Goal: Task Accomplishment & Management: Complete application form

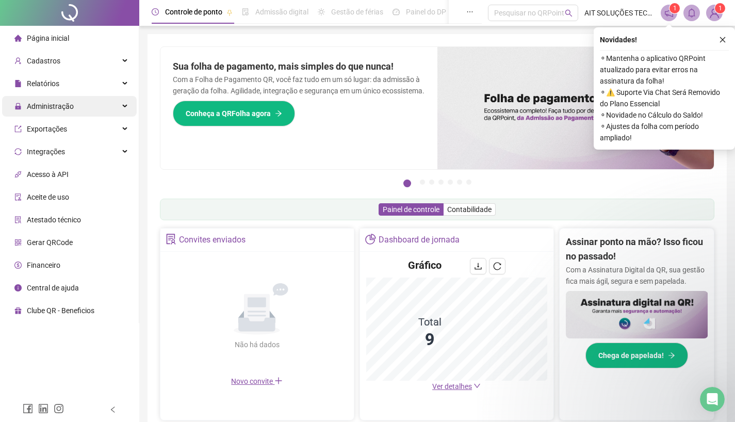
click at [63, 107] on span "Administração" at bounding box center [50, 106] width 47 height 8
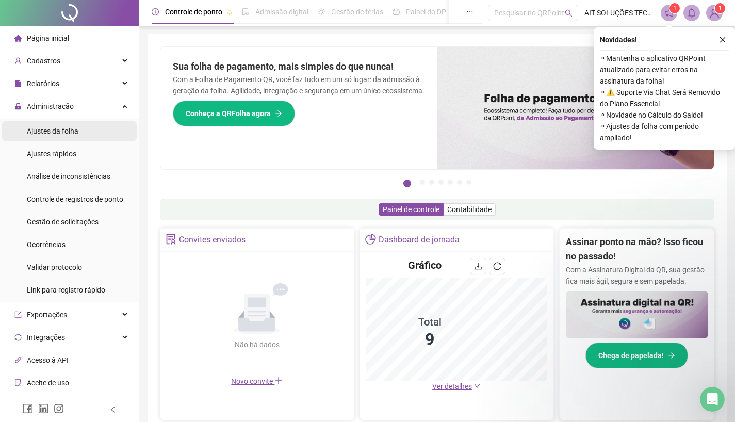
click at [53, 132] on span "Ajustes da folha" at bounding box center [53, 131] width 52 height 8
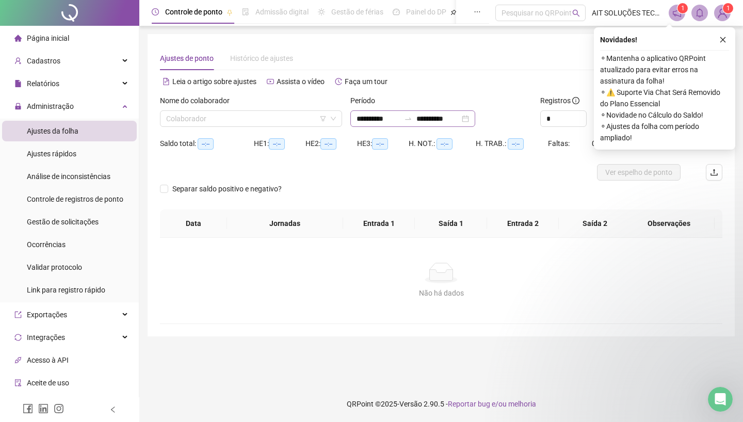
click at [417, 115] on div at bounding box center [408, 119] width 17 height 8
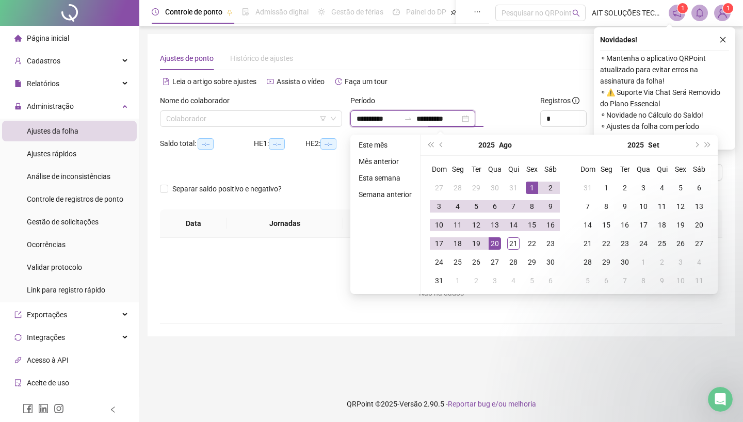
click at [436, 118] on input "**********" at bounding box center [438, 118] width 43 height 11
type input "**********"
click at [514, 242] on div "21" at bounding box center [513, 243] width 12 height 12
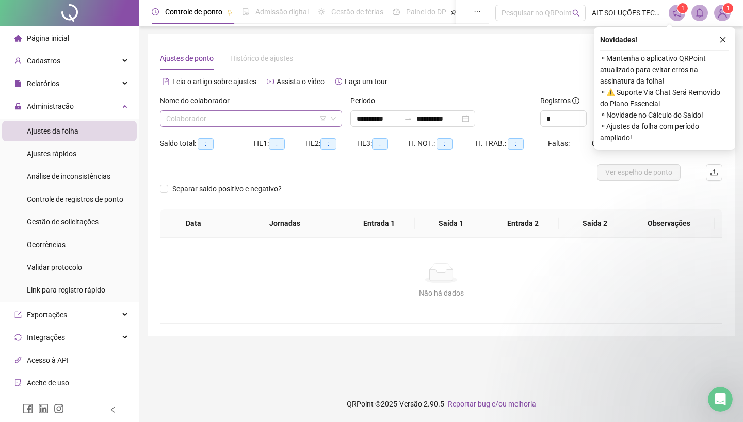
click at [274, 120] on input "search" at bounding box center [246, 118] width 161 height 15
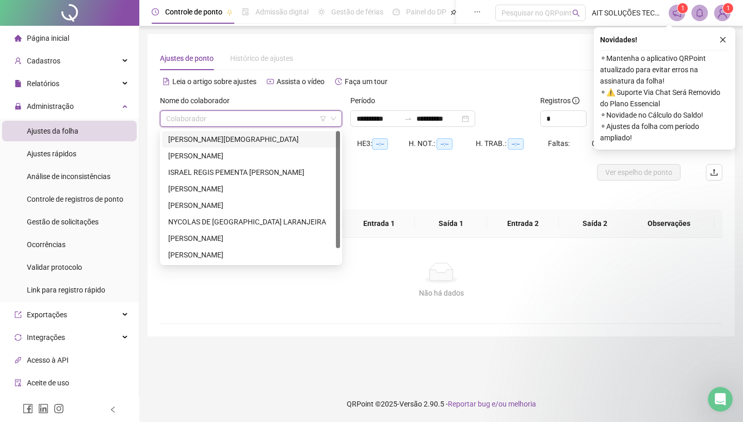
click at [236, 143] on div "[PERSON_NAME][DEMOGRAPHIC_DATA]" at bounding box center [251, 139] width 166 height 11
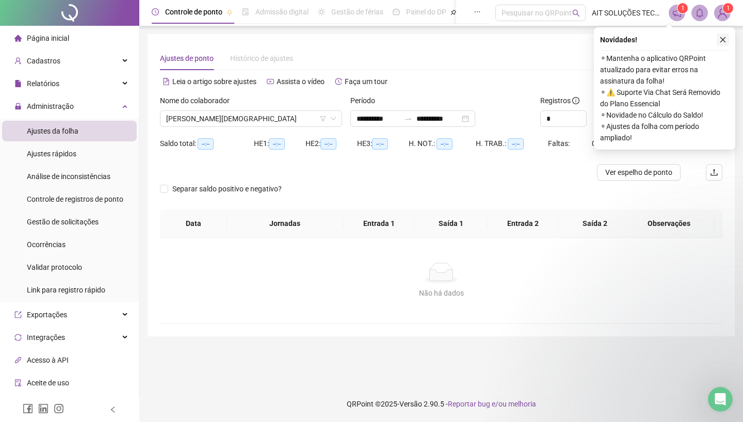
click at [725, 38] on icon "close" at bounding box center [723, 40] width 6 height 6
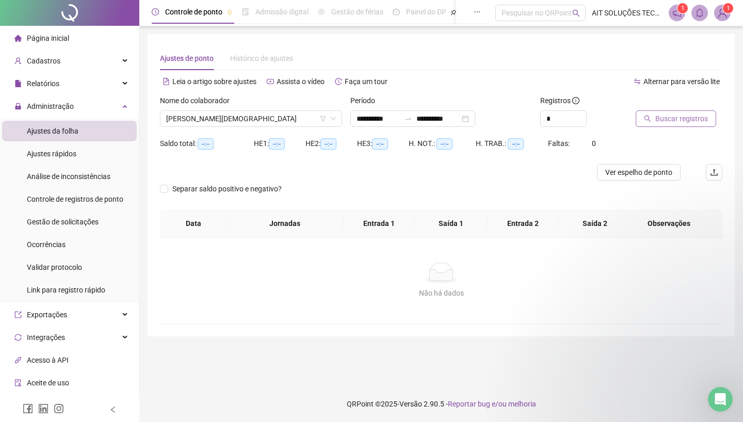
click at [682, 116] on span "Buscar registros" at bounding box center [681, 118] width 53 height 11
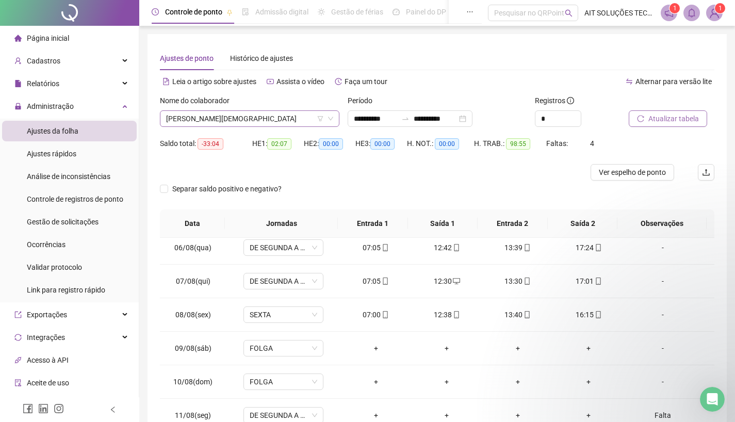
click at [251, 116] on span "[PERSON_NAME][DEMOGRAPHIC_DATA]" at bounding box center [249, 118] width 167 height 15
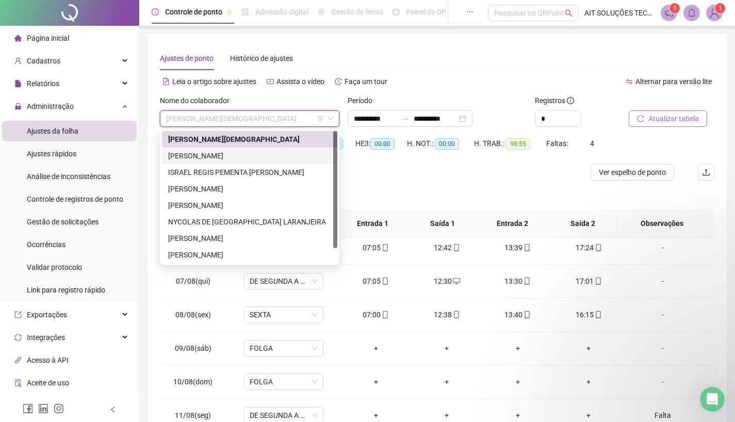
click at [218, 156] on div "[PERSON_NAME]" at bounding box center [249, 155] width 163 height 11
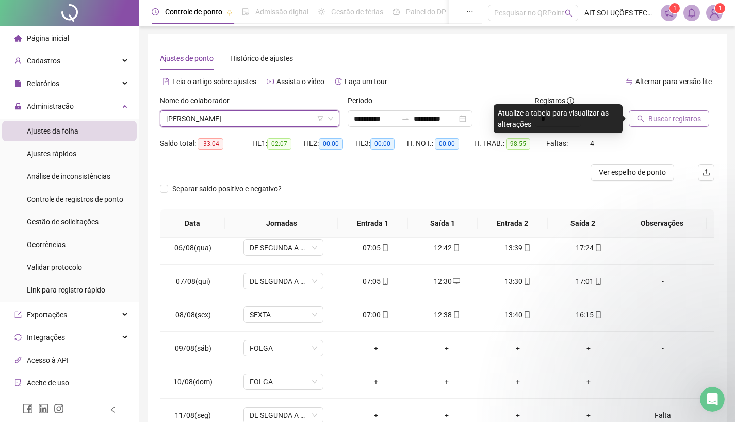
click at [655, 119] on span "Buscar registros" at bounding box center [675, 118] width 53 height 11
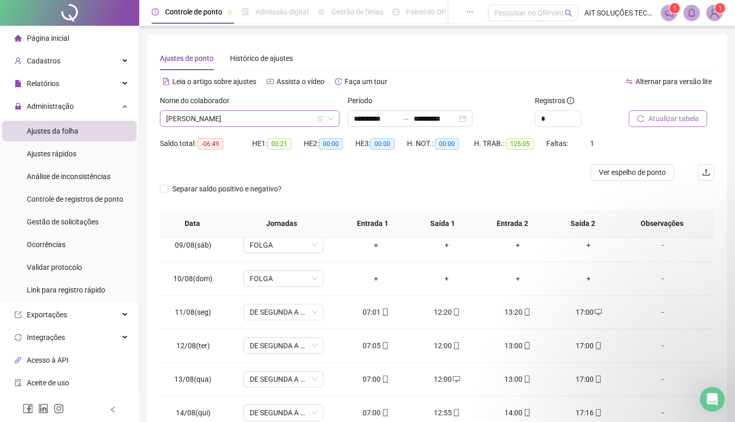
click at [255, 122] on span "[PERSON_NAME]" at bounding box center [249, 118] width 167 height 15
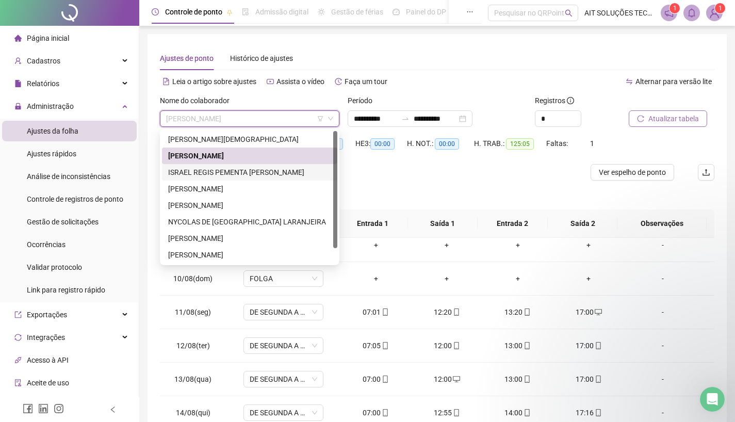
click at [228, 170] on div "ISRAEL REGIS PEMENTA [PERSON_NAME]" at bounding box center [249, 172] width 163 height 11
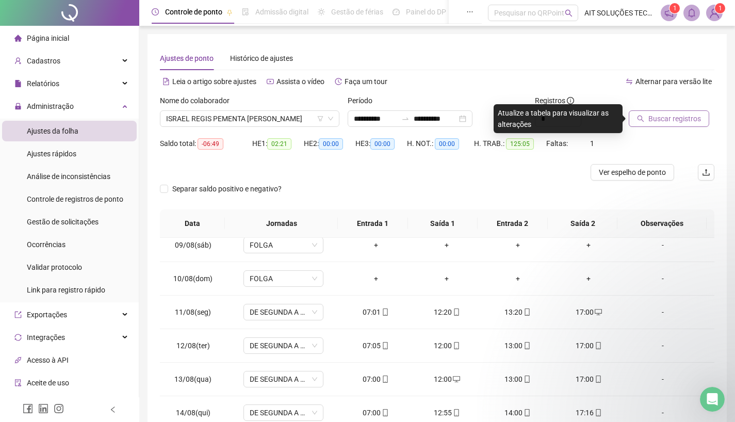
click at [661, 115] on span "Buscar registros" at bounding box center [675, 118] width 53 height 11
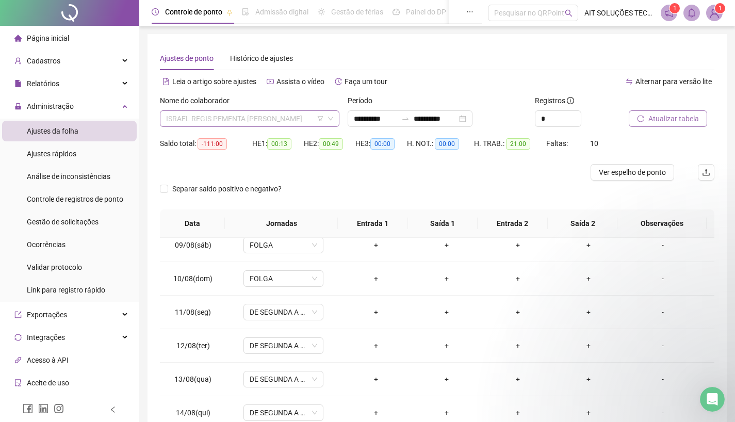
click at [291, 115] on span "ISRAEL REGIS PEMENTA [PERSON_NAME]" at bounding box center [249, 118] width 167 height 15
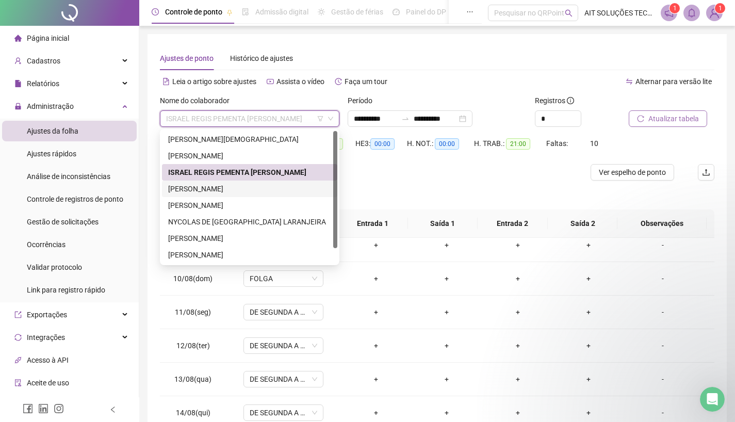
click at [243, 188] on div "[PERSON_NAME]" at bounding box center [249, 188] width 163 height 11
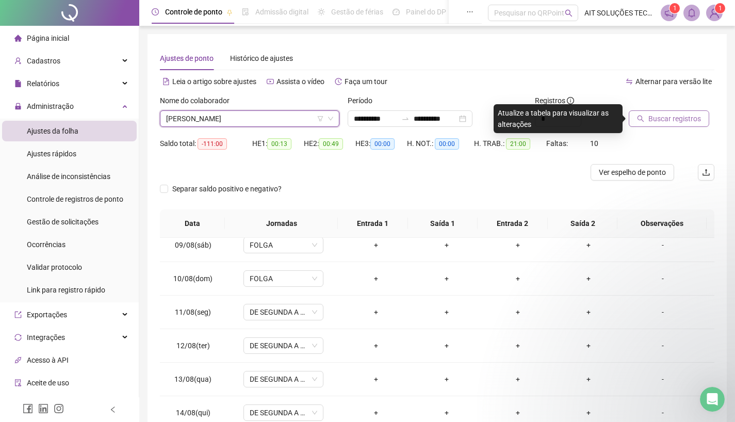
click at [667, 120] on span "Buscar registros" at bounding box center [675, 118] width 53 height 11
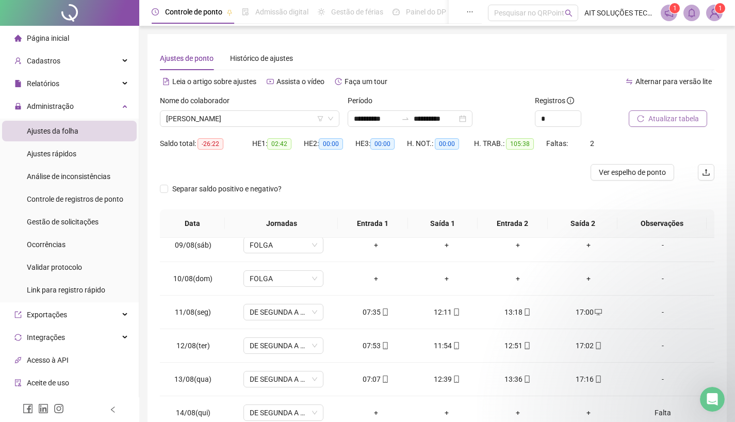
click at [668, 118] on span "Atualizar tabela" at bounding box center [674, 118] width 51 height 11
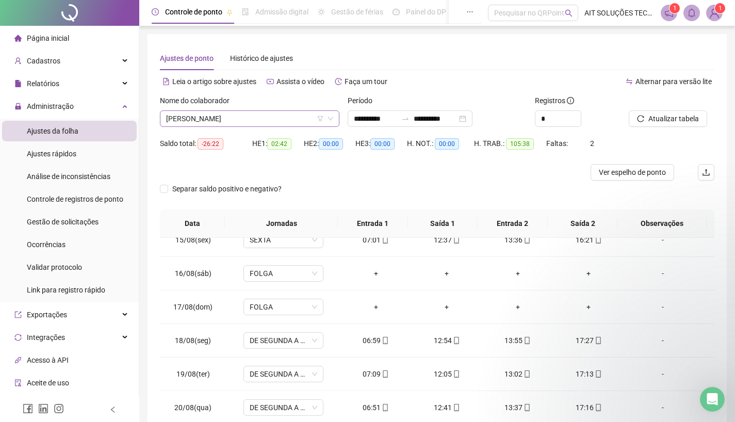
click at [294, 114] on span "[PERSON_NAME]" at bounding box center [249, 118] width 167 height 15
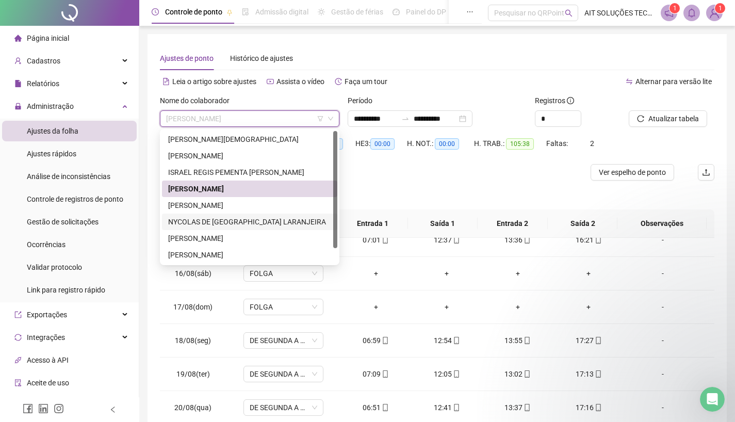
click at [231, 219] on div "NYCOLAS DE [GEOGRAPHIC_DATA] LARANJEIRA" at bounding box center [249, 221] width 163 height 11
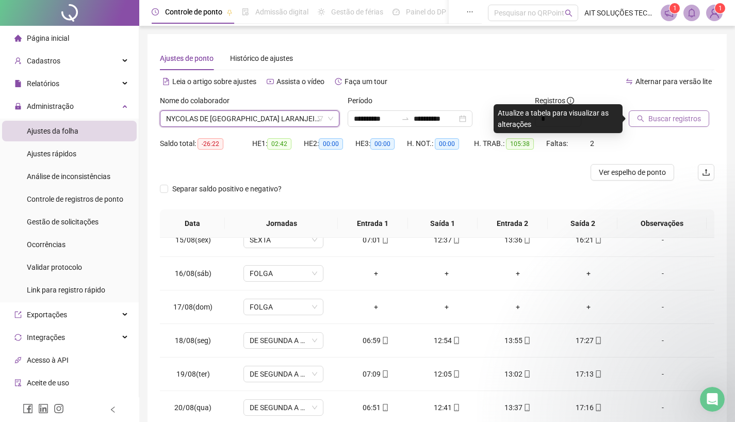
click at [666, 118] on span "Buscar registros" at bounding box center [675, 118] width 53 height 11
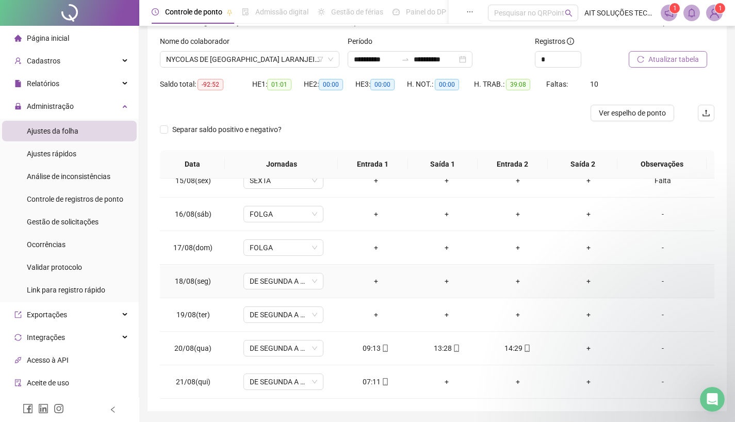
scroll to position [93, 0]
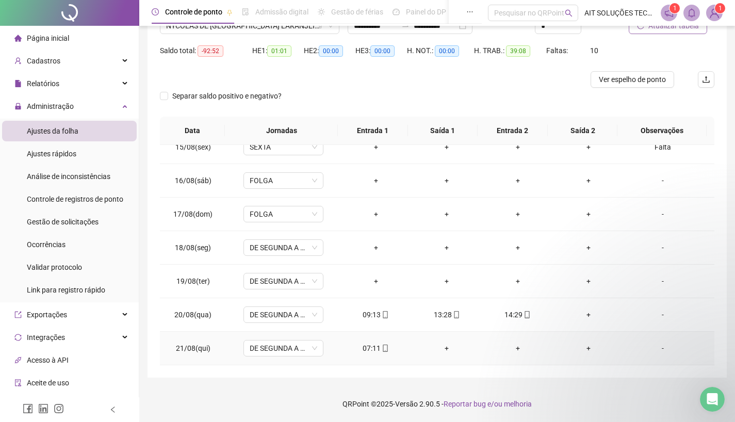
click at [376, 347] on div "07:11" at bounding box center [376, 348] width 55 height 11
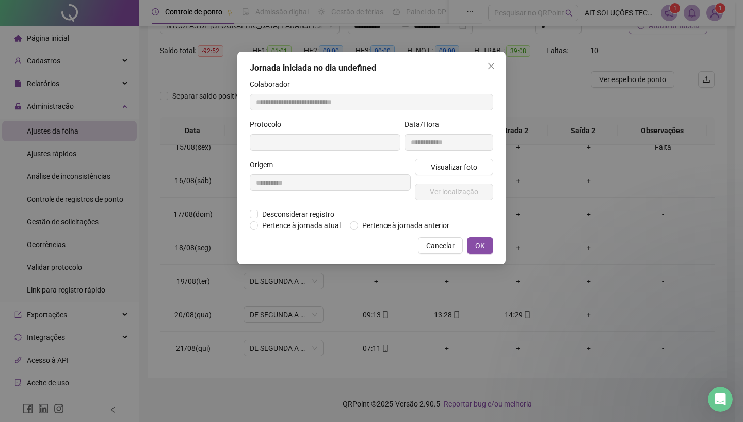
type input "**********"
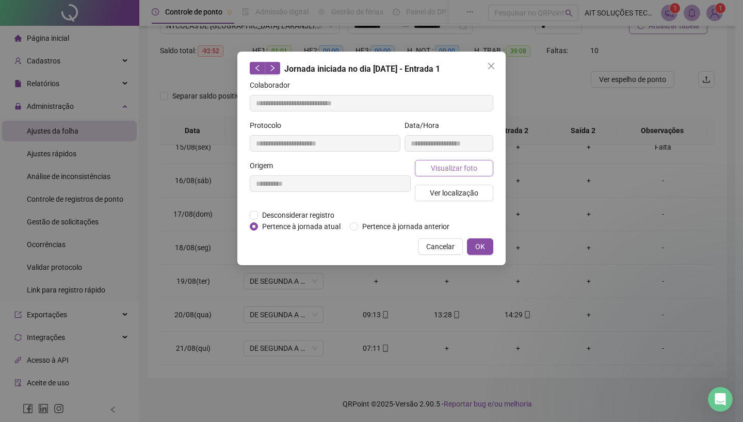
click at [455, 168] on span "Visualizar foto" at bounding box center [454, 168] width 46 height 11
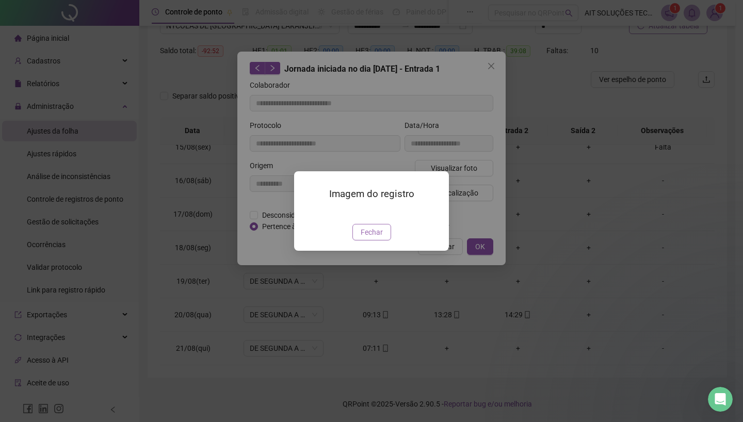
click at [377, 238] on span "Fechar" at bounding box center [372, 232] width 22 height 11
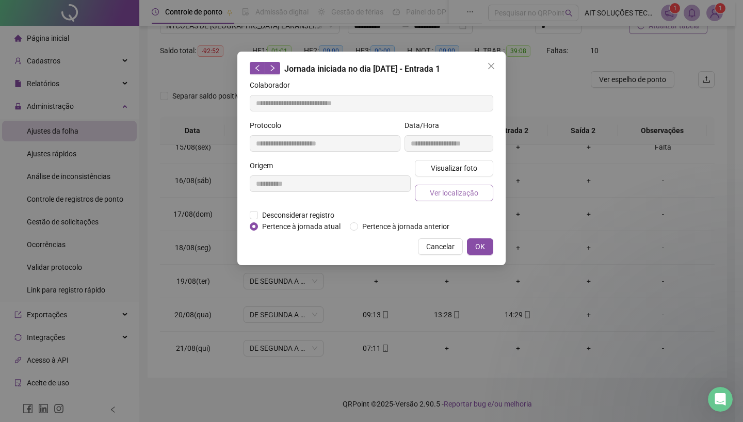
click at [466, 196] on span "Ver localização" at bounding box center [454, 192] width 49 height 11
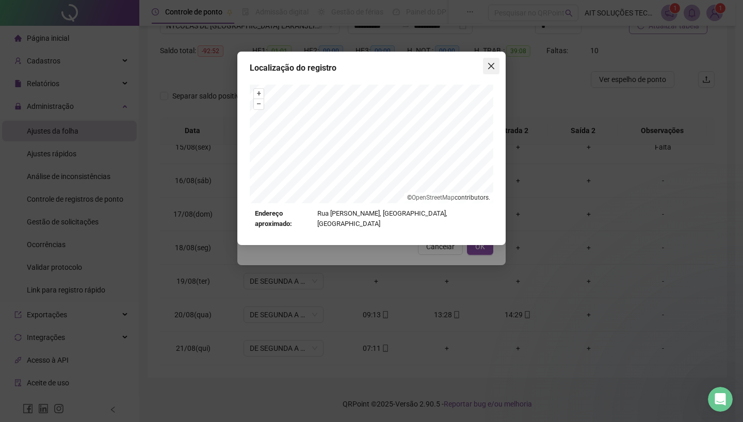
click at [491, 71] on button "Close" at bounding box center [491, 66] width 17 height 17
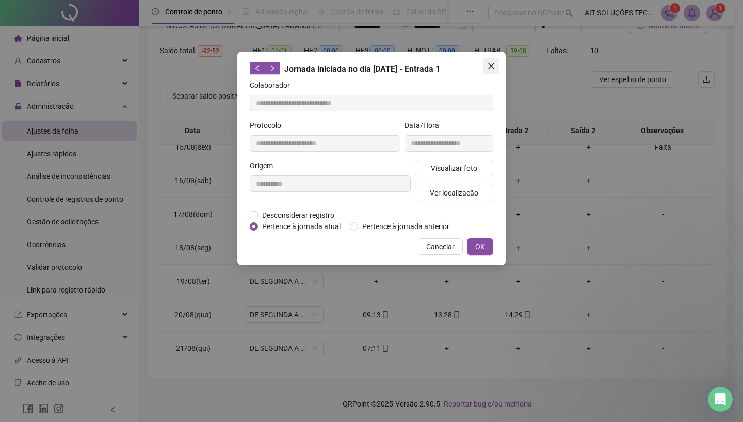
click at [491, 69] on icon "close" at bounding box center [491, 66] width 8 height 8
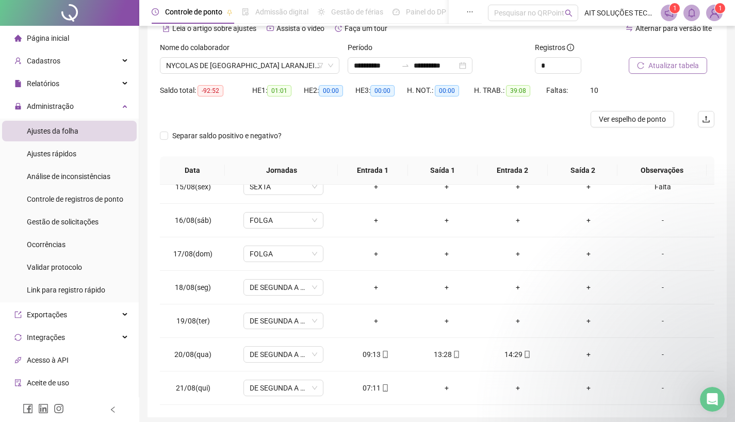
scroll to position [0, 0]
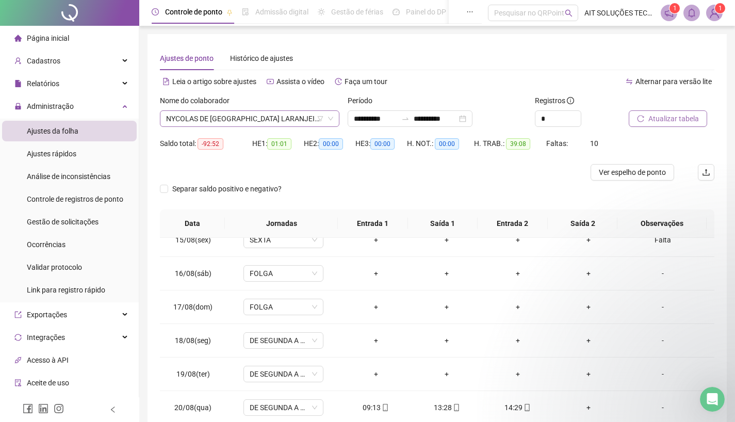
click at [293, 114] on span "NYCOLAS DE [GEOGRAPHIC_DATA] LARANJEIRA" at bounding box center [249, 118] width 167 height 15
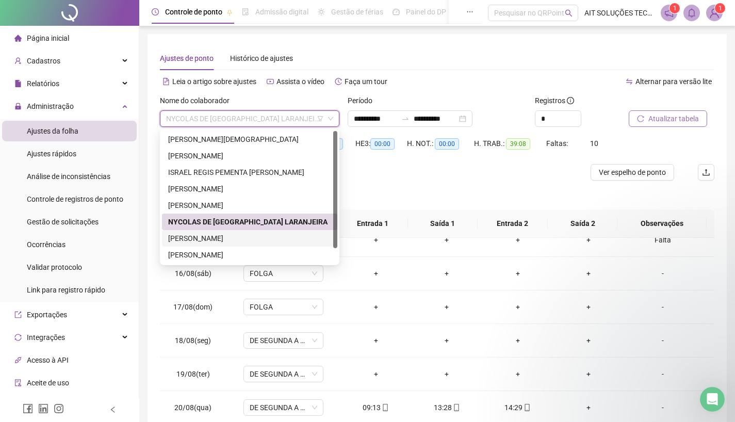
click at [230, 236] on div "[PERSON_NAME]" at bounding box center [249, 238] width 163 height 11
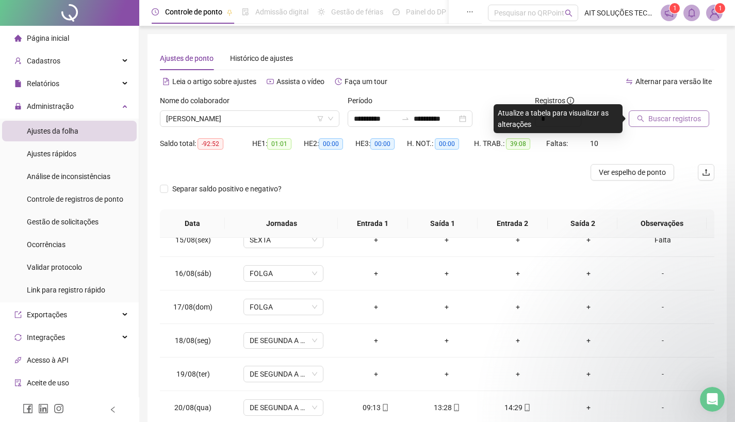
click at [661, 118] on span "Buscar registros" at bounding box center [675, 118] width 53 height 11
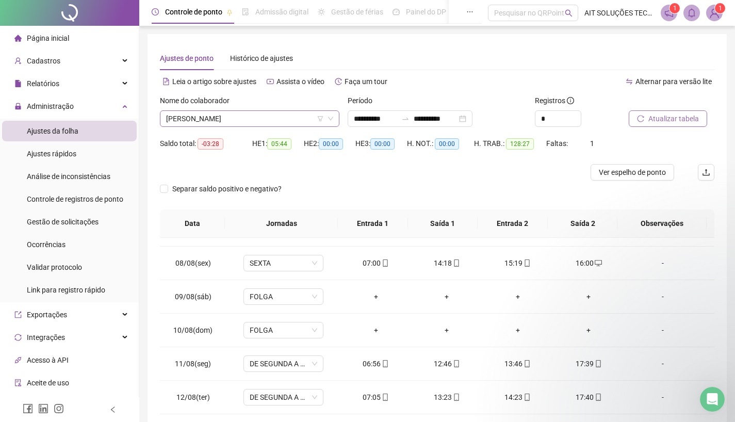
click at [285, 119] on span "[PERSON_NAME]" at bounding box center [249, 118] width 167 height 15
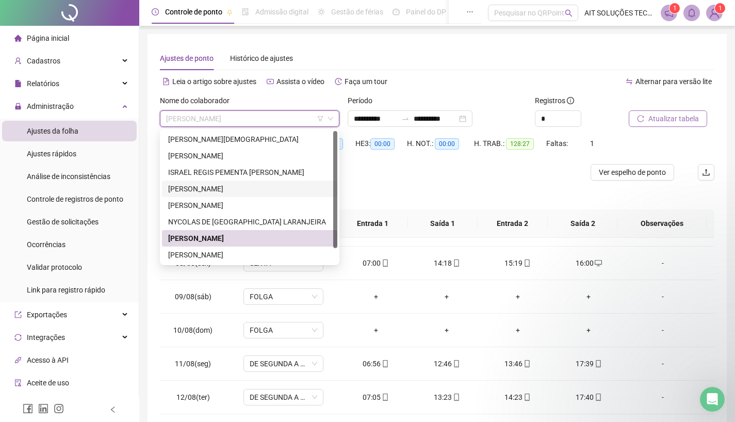
scroll to position [17, 0]
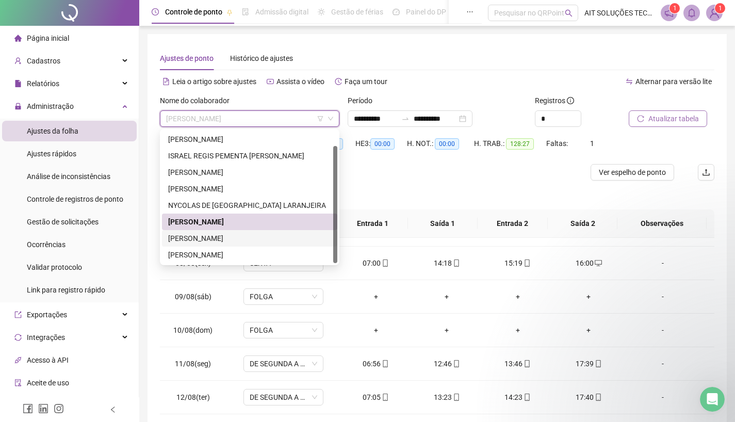
click at [219, 238] on div "[PERSON_NAME]" at bounding box center [249, 238] width 163 height 11
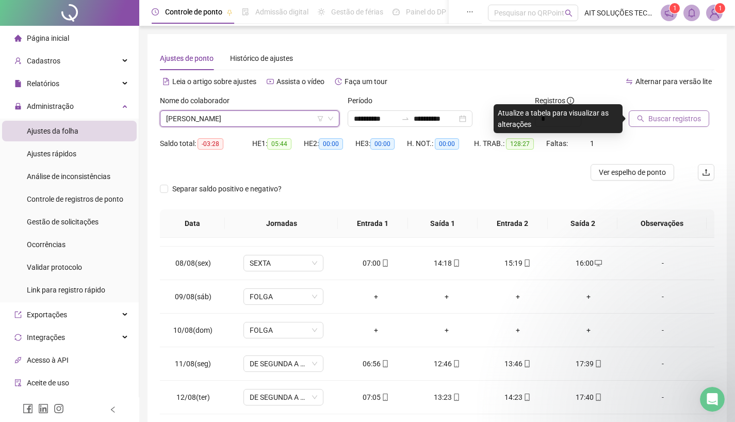
click at [670, 123] on span "Buscar registros" at bounding box center [675, 118] width 53 height 11
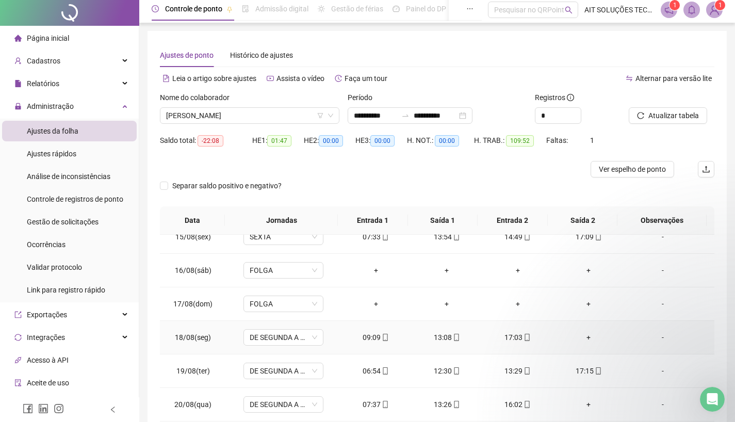
scroll to position [93, 0]
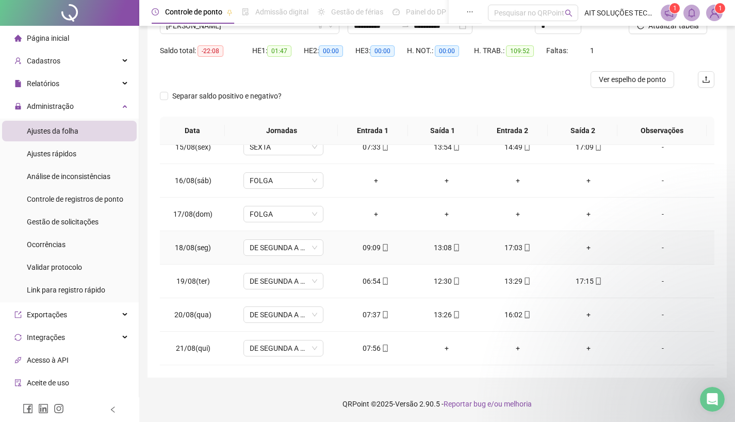
click at [581, 245] on div "+" at bounding box center [589, 247] width 55 height 11
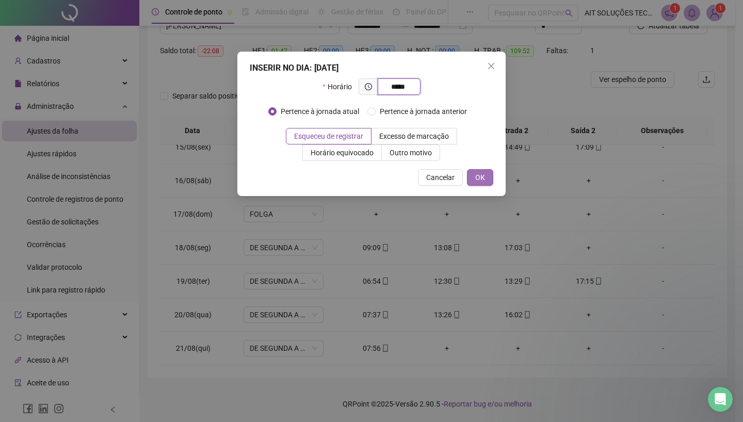
type input "*****"
click at [484, 178] on span "OK" at bounding box center [480, 177] width 10 height 11
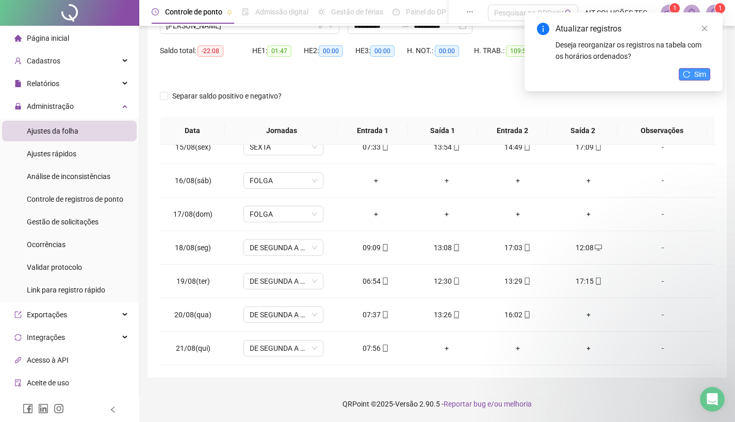
click at [710, 74] on button "Sim" at bounding box center [694, 74] width 31 height 12
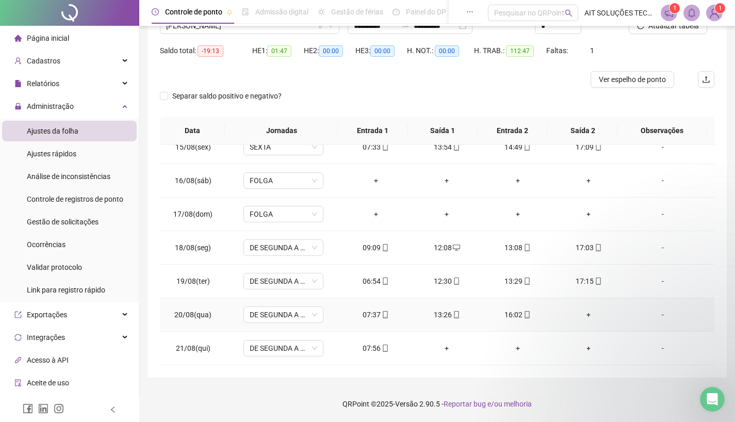
click at [582, 316] on div "+" at bounding box center [589, 314] width 55 height 11
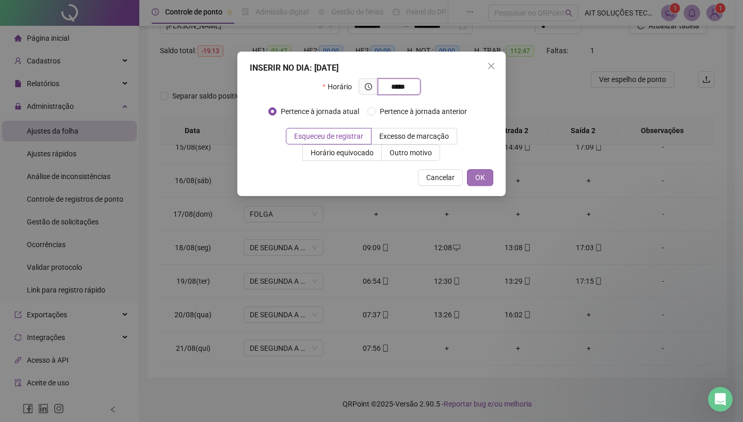
type input "*****"
click at [482, 180] on span "OK" at bounding box center [480, 177] width 10 height 11
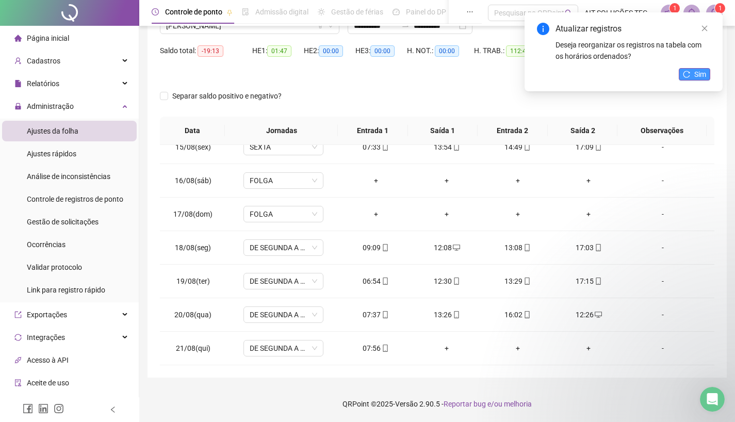
click at [699, 75] on span "Sim" at bounding box center [701, 74] width 12 height 11
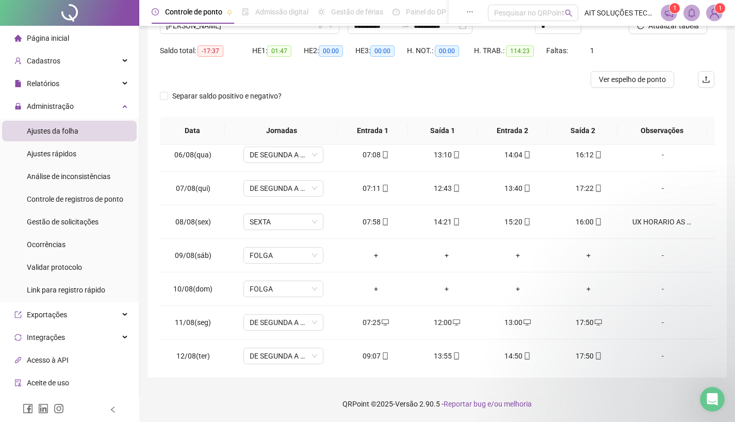
scroll to position [41, 0]
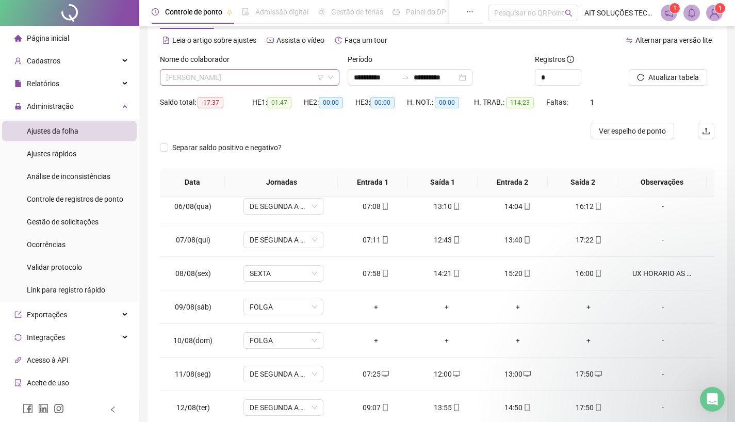
click at [270, 82] on span "[PERSON_NAME]" at bounding box center [249, 77] width 167 height 15
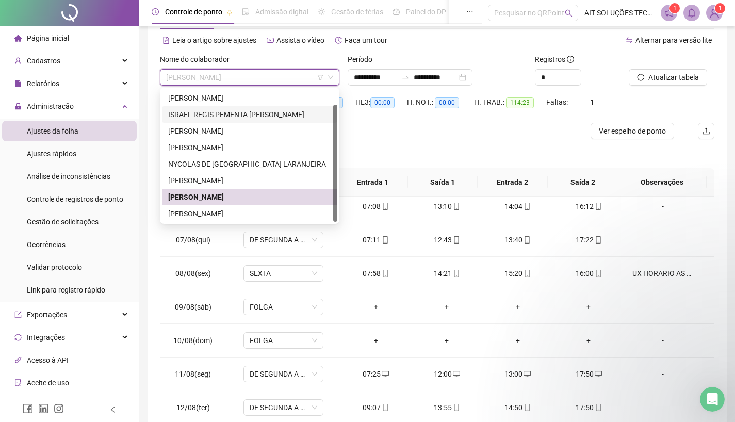
scroll to position [93, 0]
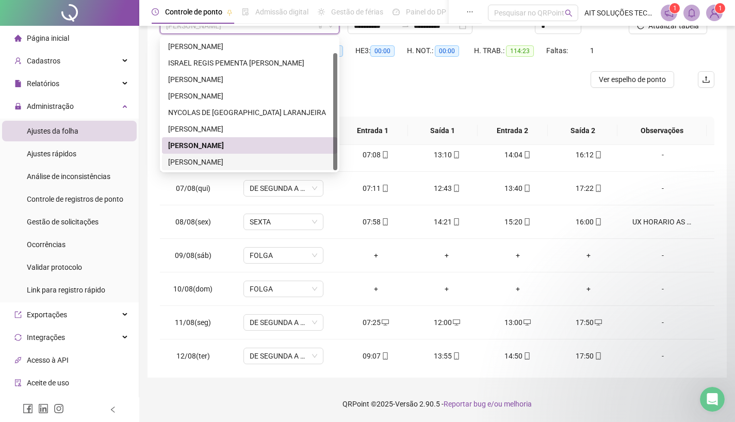
click at [241, 162] on div "[PERSON_NAME]" at bounding box center [249, 161] width 163 height 11
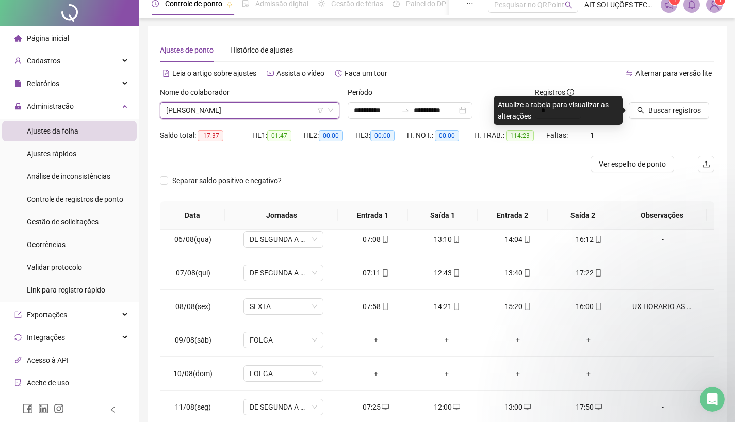
scroll to position [52, 0]
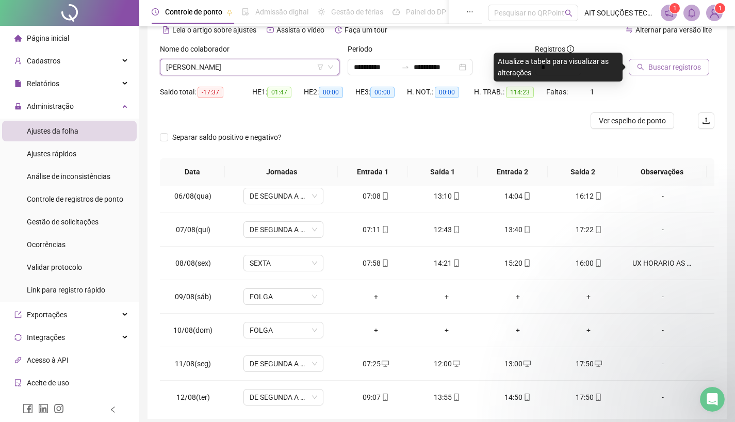
click at [684, 65] on span "Buscar registros" at bounding box center [675, 66] width 53 height 11
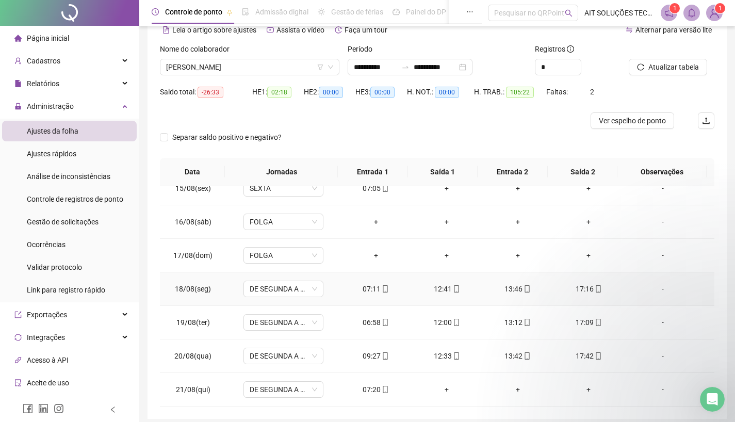
scroll to position [93, 0]
